Goal: Find specific page/section: Find specific page/section

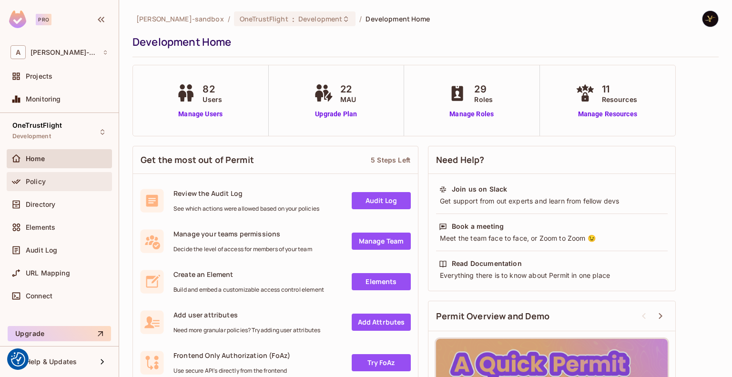
click at [61, 182] on div "Policy" at bounding box center [67, 182] width 82 height 8
